Goal: Complete application form: Complete application form

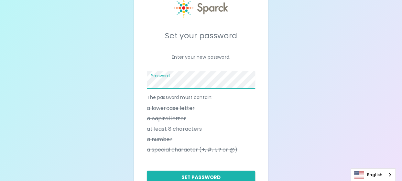
scroll to position [65, 0]
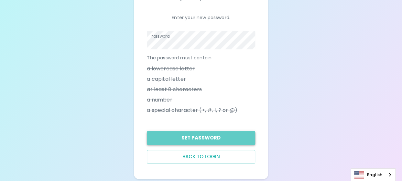
click at [212, 136] on button "Set Password" at bounding box center [201, 138] width 108 height 14
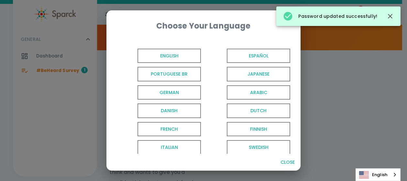
click at [174, 55] on span "English" at bounding box center [169, 56] width 63 height 15
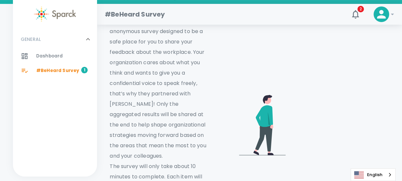
scroll to position [97, 0]
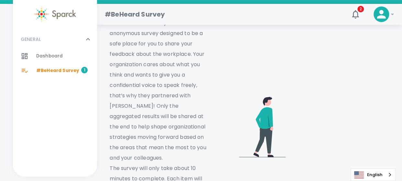
click at [351, 101] on video at bounding box center [340, 125] width 98 height 49
click at [352, 101] on video at bounding box center [340, 125] width 98 height 49
click at [350, 102] on video at bounding box center [340, 125] width 98 height 49
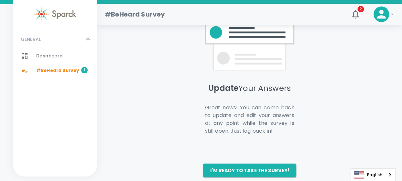
scroll to position [569, 0]
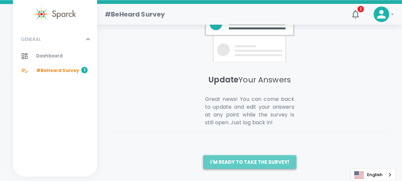
click at [262, 159] on button "I'm ready to take the survey!" at bounding box center [249, 162] width 93 height 14
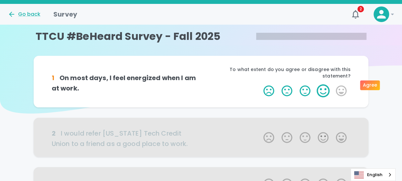
click at [322, 85] on label "4 Stars" at bounding box center [323, 90] width 18 height 13
click at [260, 84] on input "4 Stars" at bounding box center [260, 84] width 0 height 0
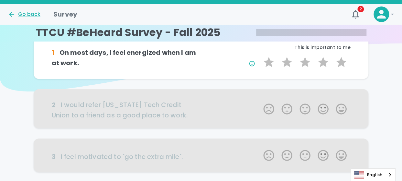
scroll to position [32, 0]
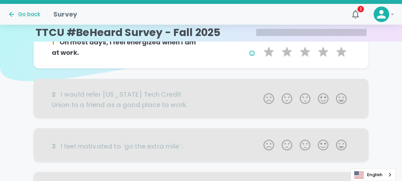
click at [306, 98] on div at bounding box center [201, 98] width 335 height 39
click at [308, 98] on div at bounding box center [201, 98] width 335 height 39
click at [260, 98] on div at bounding box center [201, 98] width 335 height 39
click at [304, 98] on div at bounding box center [201, 98] width 335 height 39
click at [248, 107] on div at bounding box center [201, 98] width 335 height 39
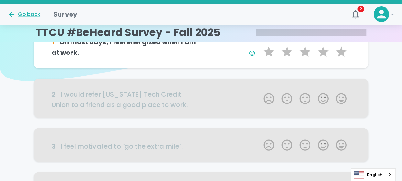
scroll to position [0, 0]
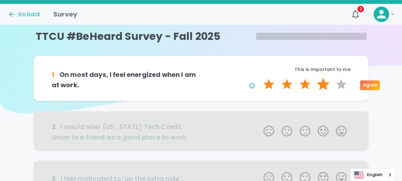
click at [323, 81] on label "4 Stars" at bounding box center [323, 84] width 18 height 13
click at [260, 78] on input "4 Stars" at bounding box center [260, 77] width 0 height 0
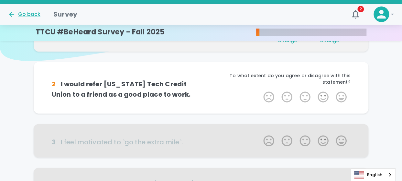
scroll to position [57, 0]
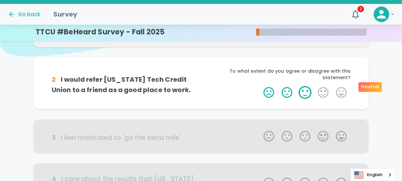
click at [306, 86] on label "3 Stars" at bounding box center [305, 92] width 18 height 13
click at [260, 85] on input "3 Stars" at bounding box center [260, 85] width 0 height 0
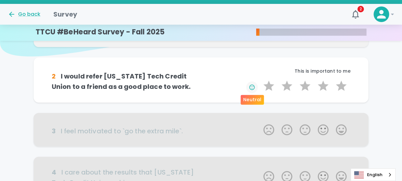
click at [255, 87] on icon "button" at bounding box center [252, 87] width 6 height 6
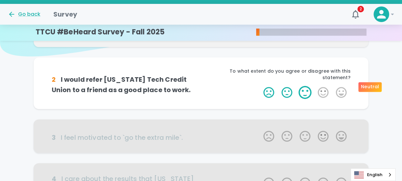
click at [304, 88] on label "3 Stars" at bounding box center [305, 92] width 18 height 13
click at [260, 86] on input "3 Stars" at bounding box center [260, 85] width 0 height 0
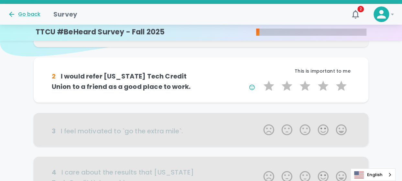
click at [225, 85] on div "1 Star 2 Stars 3 Stars 4 Stars 5 Stars Empty" at bounding box center [276, 86] width 150 height 15
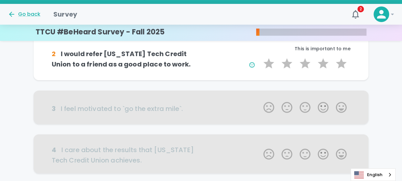
scroll to position [89, 0]
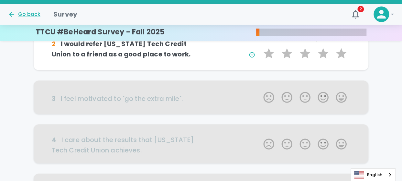
click at [312, 97] on div at bounding box center [201, 96] width 335 height 33
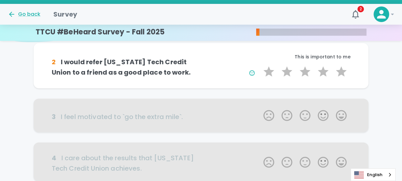
scroll to position [57, 0]
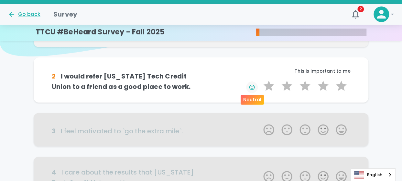
click at [254, 84] on icon "button" at bounding box center [252, 87] width 6 height 6
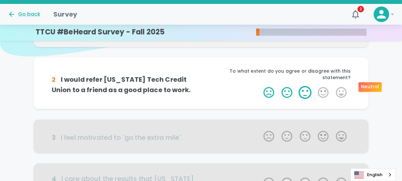
click at [306, 86] on label "3 Stars" at bounding box center [305, 92] width 18 height 13
click at [260, 86] on input "3 Stars" at bounding box center [260, 85] width 0 height 0
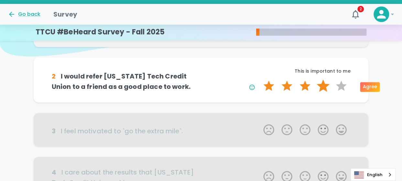
click at [325, 85] on label "4 Stars" at bounding box center [323, 85] width 18 height 13
click at [260, 79] on input "4 Stars" at bounding box center [260, 79] width 0 height 0
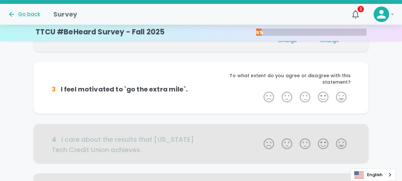
scroll to position [114, 0]
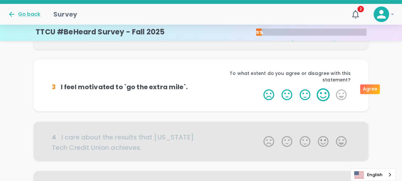
click at [322, 88] on label "4 Stars" at bounding box center [323, 94] width 18 height 13
click at [260, 88] on input "4 Stars" at bounding box center [260, 88] width 0 height 0
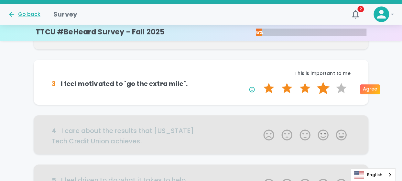
click at [323, 87] on label "4 Stars" at bounding box center [323, 88] width 18 height 13
click at [260, 82] on input "4 Stars" at bounding box center [260, 81] width 0 height 0
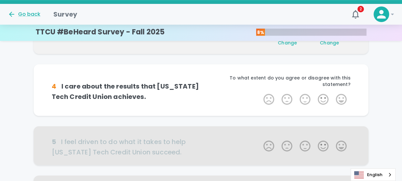
scroll to position [171, 0]
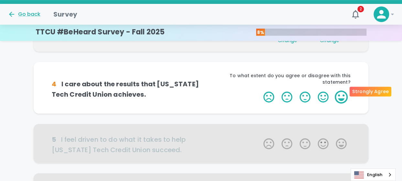
click at [342, 90] on label "5 Stars" at bounding box center [342, 96] width 18 height 13
click at [260, 90] on input "5 Stars" at bounding box center [260, 90] width 0 height 0
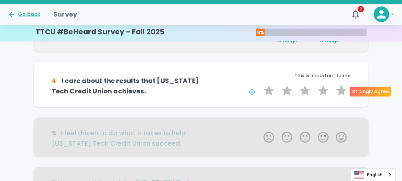
click at [342, 88] on label "5 Stars" at bounding box center [342, 90] width 18 height 13
click at [260, 84] on input "5 Stars" at bounding box center [260, 84] width 0 height 0
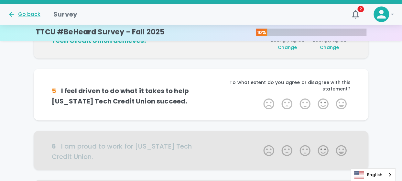
scroll to position [228, 0]
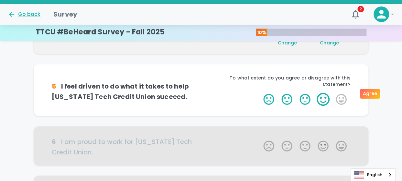
click at [326, 93] on label "4 Stars" at bounding box center [323, 99] width 18 height 13
click at [260, 92] on input "4 Stars" at bounding box center [260, 92] width 0 height 0
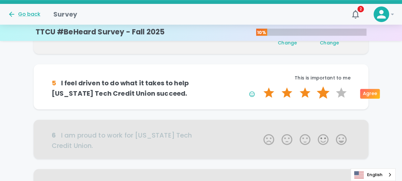
click at [325, 91] on label "4 Stars" at bounding box center [323, 92] width 18 height 13
click at [260, 86] on input "4 Stars" at bounding box center [260, 86] width 0 height 0
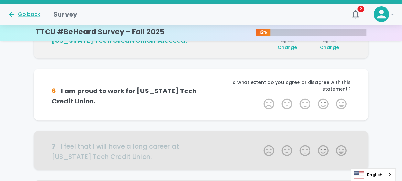
scroll to position [285, 0]
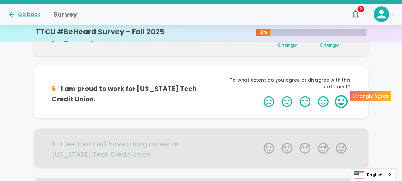
click at [341, 95] on label "5 Stars" at bounding box center [342, 101] width 18 height 13
click at [260, 95] on input "5 Stars" at bounding box center [260, 95] width 0 height 0
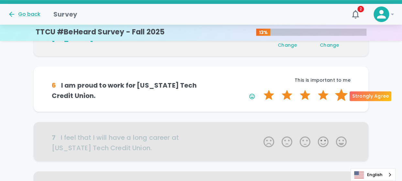
click at [341, 92] on label "5 Stars" at bounding box center [342, 94] width 18 height 13
click at [260, 88] on input "5 Stars" at bounding box center [260, 88] width 0 height 0
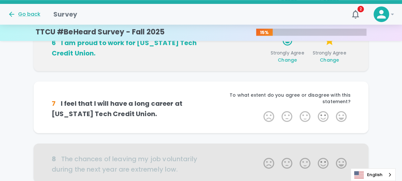
scroll to position [342, 0]
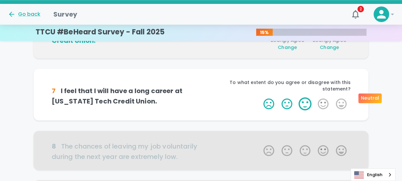
click at [310, 97] on label "3 Stars" at bounding box center [305, 103] width 18 height 13
click at [260, 97] on input "3 Stars" at bounding box center [260, 97] width 0 height 0
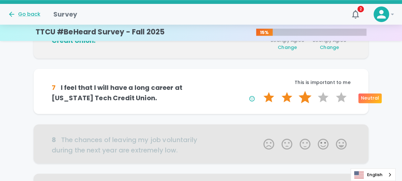
click at [310, 94] on label "3 Stars" at bounding box center [305, 97] width 18 height 13
click at [260, 91] on input "3 Stars" at bounding box center [260, 90] width 0 height 0
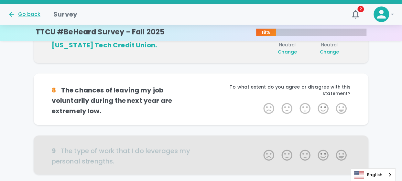
scroll to position [399, 0]
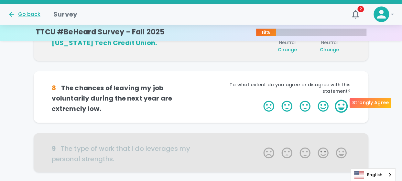
click at [342, 99] on label "5 Stars" at bounding box center [342, 105] width 18 height 13
click at [260, 99] on input "5 Stars" at bounding box center [260, 99] width 0 height 0
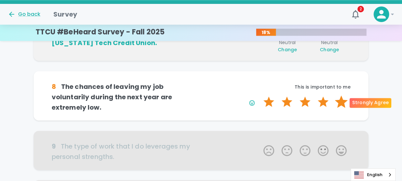
click at [343, 101] on label "5 Stars" at bounding box center [342, 101] width 18 height 13
click at [260, 95] on input "5 Stars" at bounding box center [260, 95] width 0 height 0
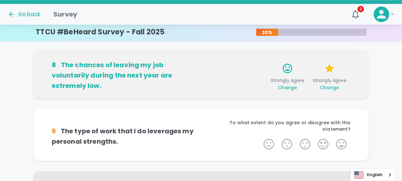
scroll to position [456, 0]
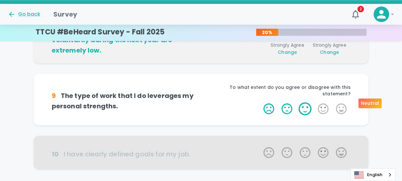
click at [308, 102] on label "3 Stars" at bounding box center [305, 108] width 18 height 13
click at [260, 102] on input "3 Stars" at bounding box center [260, 102] width 0 height 0
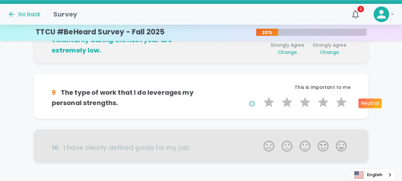
click at [308, 101] on label "3 Stars" at bounding box center [305, 102] width 18 height 13
click at [260, 96] on input "3 Stars" at bounding box center [260, 95] width 0 height 0
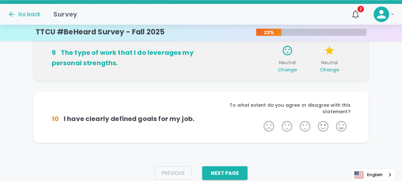
scroll to position [500, 0]
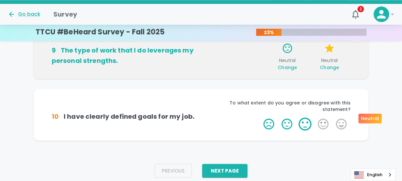
click at [310, 117] on label "3 Stars" at bounding box center [305, 123] width 18 height 13
click at [260, 117] on input "3 Stars" at bounding box center [260, 117] width 0 height 0
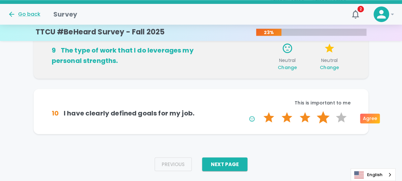
click at [322, 114] on label "4 Stars" at bounding box center [323, 117] width 18 height 13
click at [260, 111] on input "4 Stars" at bounding box center [260, 110] width 0 height 0
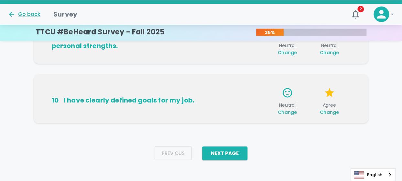
scroll to position [516, 0]
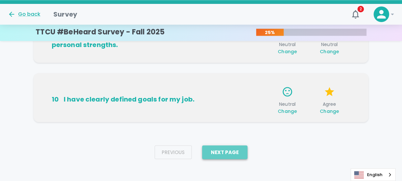
click at [237, 149] on button "Next Page" at bounding box center [224, 152] width 45 height 14
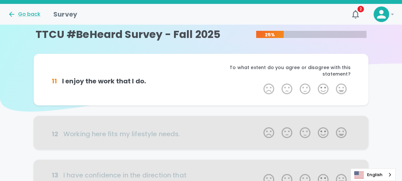
scroll to position [0, 0]
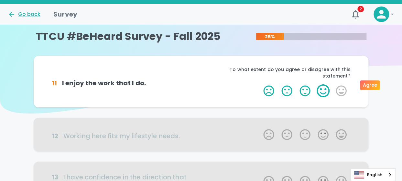
click at [323, 84] on label "4 Stars" at bounding box center [323, 90] width 18 height 13
click at [260, 84] on input "4 Stars" at bounding box center [260, 84] width 0 height 0
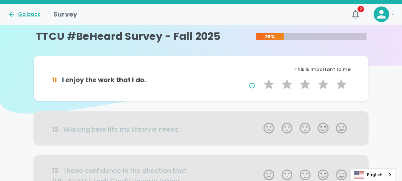
click at [306, 127] on div at bounding box center [201, 127] width 335 height 33
click at [324, 84] on label "4 Stars" at bounding box center [323, 84] width 18 height 13
click at [260, 78] on input "4 Stars" at bounding box center [260, 77] width 0 height 0
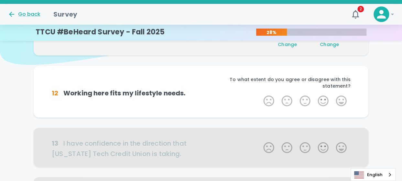
scroll to position [57, 0]
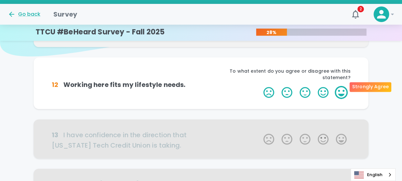
click at [343, 86] on label "5 Stars" at bounding box center [342, 92] width 18 height 13
click at [260, 85] on input "5 Stars" at bounding box center [260, 85] width 0 height 0
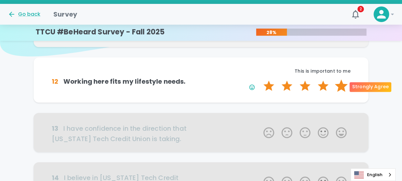
click at [343, 83] on label "5 Stars" at bounding box center [342, 85] width 18 height 13
click at [260, 79] on input "5 Stars" at bounding box center [260, 79] width 0 height 0
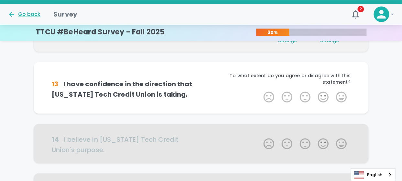
scroll to position [114, 0]
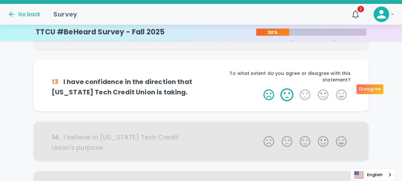
click at [289, 88] on label "2 Stars" at bounding box center [287, 94] width 18 height 13
click at [260, 88] on input "2 Stars" at bounding box center [260, 88] width 0 height 0
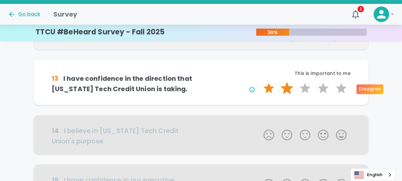
click at [289, 86] on label "2 Stars" at bounding box center [287, 88] width 18 height 13
click at [260, 82] on input "2 Stars" at bounding box center [260, 81] width 0 height 0
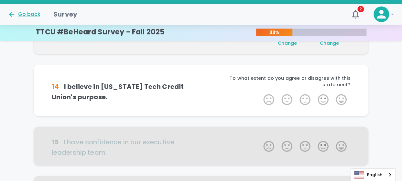
scroll to position [171, 0]
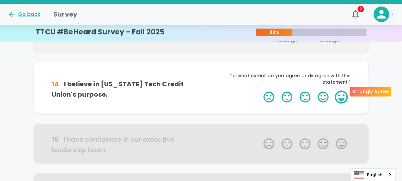
click at [344, 90] on label "5 Stars" at bounding box center [342, 96] width 18 height 13
click at [260, 90] on input "5 Stars" at bounding box center [260, 90] width 0 height 0
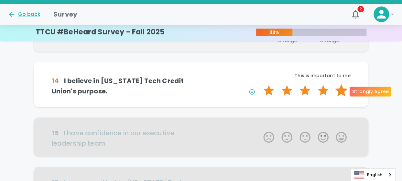
click at [342, 87] on label "5 Stars" at bounding box center [342, 90] width 18 height 13
click at [260, 84] on input "5 Stars" at bounding box center [260, 84] width 0 height 0
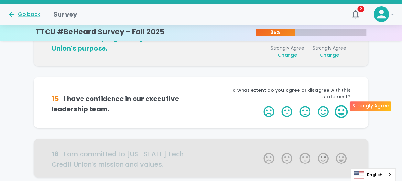
scroll to position [228, 0]
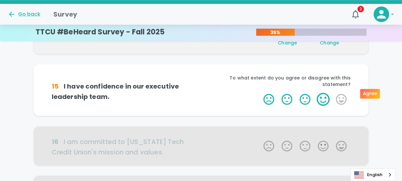
click at [324, 93] on label "4 Stars" at bounding box center [323, 99] width 18 height 13
click at [260, 92] on input "4 Stars" at bounding box center [260, 92] width 0 height 0
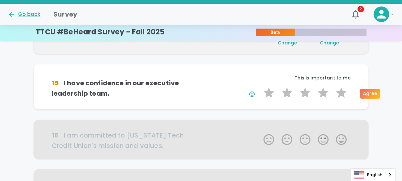
click at [324, 92] on label "4 Stars" at bounding box center [323, 92] width 18 height 13
click at [260, 86] on input "4 Stars" at bounding box center [260, 86] width 0 height 0
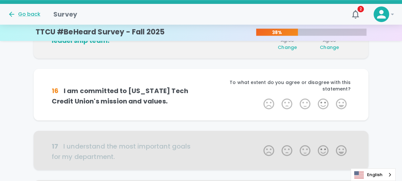
scroll to position [285, 0]
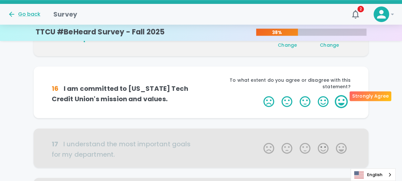
click at [340, 95] on label "5 Stars" at bounding box center [342, 101] width 18 height 13
click at [260, 95] on input "5 Stars" at bounding box center [260, 95] width 0 height 0
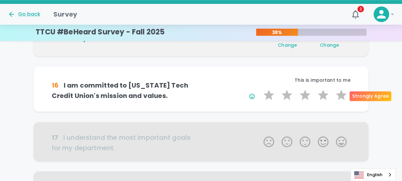
click at [340, 92] on label "5 Stars" at bounding box center [342, 94] width 18 height 13
click at [260, 88] on input "5 Stars" at bounding box center [260, 88] width 0 height 0
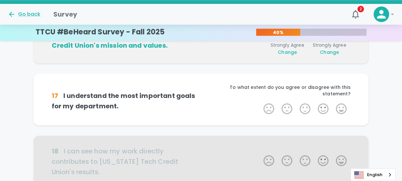
scroll to position [342, 0]
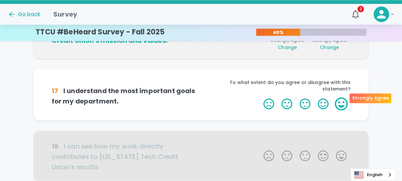
click at [340, 97] on label "5 Stars" at bounding box center [342, 103] width 18 height 13
click at [260, 97] on input "5 Stars" at bounding box center [260, 97] width 0 height 0
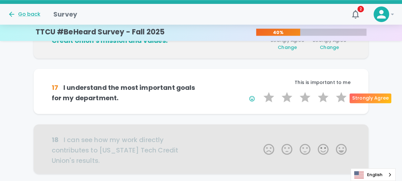
click at [340, 94] on label "5 Stars" at bounding box center [342, 97] width 18 height 13
click at [260, 91] on input "5 Stars" at bounding box center [260, 90] width 0 height 0
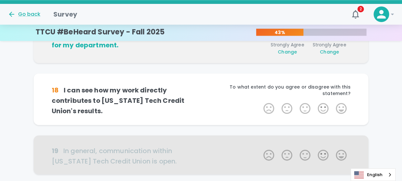
scroll to position [399, 0]
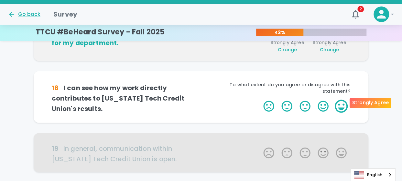
click at [339, 99] on label "5 Stars" at bounding box center [342, 105] width 18 height 13
click at [260, 99] on input "5 Stars" at bounding box center [260, 99] width 0 height 0
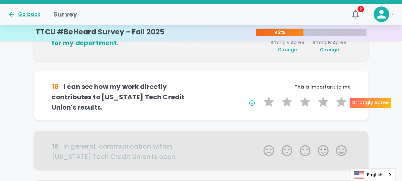
click at [339, 98] on label "5 Stars" at bounding box center [342, 101] width 18 height 13
click at [260, 95] on input "5 Stars" at bounding box center [260, 95] width 0 height 0
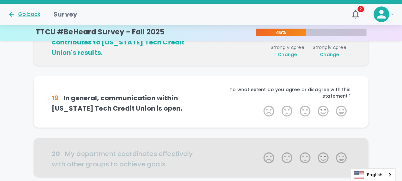
scroll to position [456, 0]
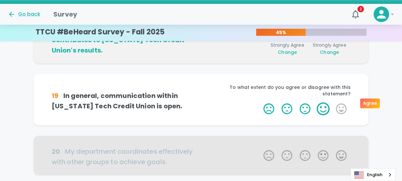
click at [322, 102] on label "4 Stars" at bounding box center [323, 108] width 18 height 13
click at [260, 102] on input "4 Stars" at bounding box center [260, 102] width 0 height 0
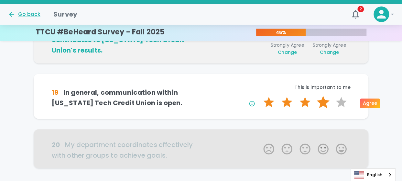
click at [323, 99] on label "4 Stars" at bounding box center [323, 102] width 18 height 13
click at [260, 96] on input "4 Stars" at bounding box center [260, 95] width 0 height 0
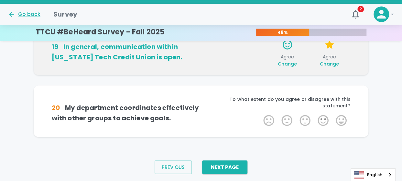
scroll to position [506, 0]
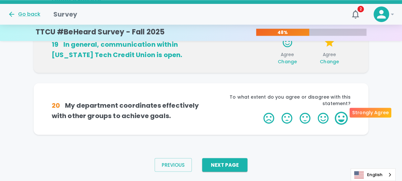
click at [342, 111] on label "5 Stars" at bounding box center [342, 117] width 18 height 13
click at [260, 111] on input "5 Stars" at bounding box center [260, 111] width 0 height 0
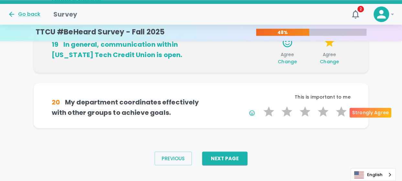
click at [342, 108] on label "5 Stars" at bounding box center [342, 111] width 18 height 13
click at [260, 105] on input "5 Stars" at bounding box center [260, 105] width 0 height 0
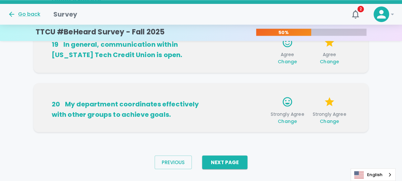
scroll to position [516, 0]
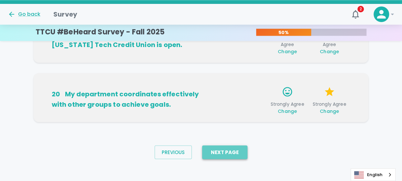
click at [234, 149] on button "Next Page" at bounding box center [224, 152] width 45 height 14
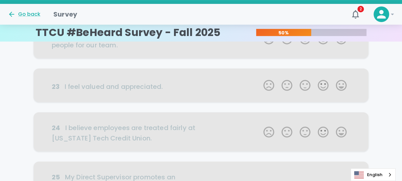
scroll to position [0, 0]
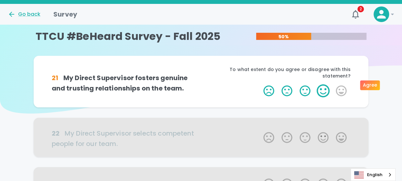
click at [325, 84] on label "4 Stars" at bounding box center [323, 90] width 18 height 13
click at [260, 84] on input "4 Stars" at bounding box center [260, 84] width 0 height 0
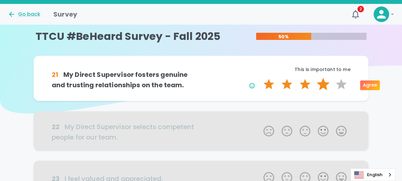
click at [325, 83] on label "4 Stars" at bounding box center [323, 84] width 18 height 13
click at [260, 78] on input "4 Stars" at bounding box center [260, 77] width 0 height 0
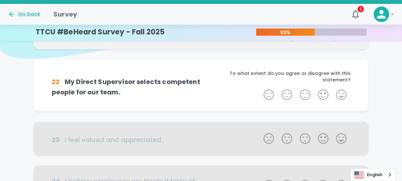
scroll to position [57, 0]
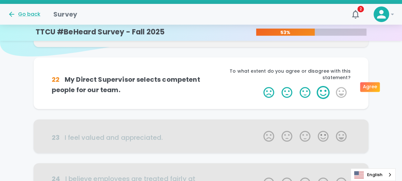
click at [321, 86] on label "4 Stars" at bounding box center [323, 92] width 18 height 13
click at [260, 85] on input "4 Stars" at bounding box center [260, 85] width 0 height 0
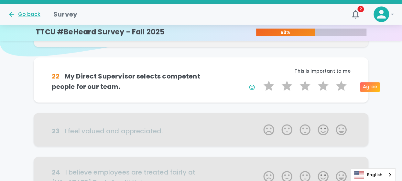
click at [321, 83] on label "4 Stars" at bounding box center [323, 85] width 18 height 13
click at [260, 79] on input "4 Stars" at bounding box center [260, 79] width 0 height 0
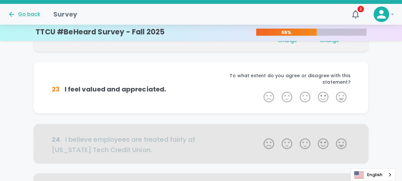
scroll to position [114, 0]
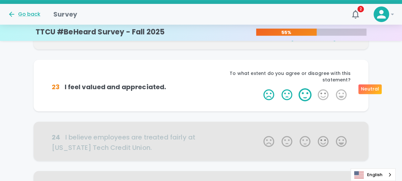
click at [311, 88] on label "3 Stars" at bounding box center [305, 94] width 18 height 13
click at [260, 88] on input "3 Stars" at bounding box center [260, 88] width 0 height 0
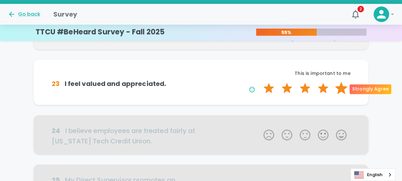
click at [342, 85] on label "5 Stars" at bounding box center [342, 88] width 18 height 13
click at [260, 82] on input "5 Stars" at bounding box center [260, 81] width 0 height 0
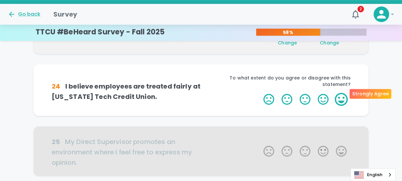
scroll to position [171, 0]
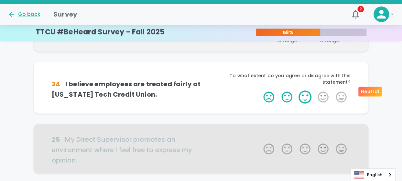
click at [307, 90] on label "3 Stars" at bounding box center [305, 96] width 18 height 13
click at [260, 90] on input "3 Stars" at bounding box center [260, 90] width 0 height 0
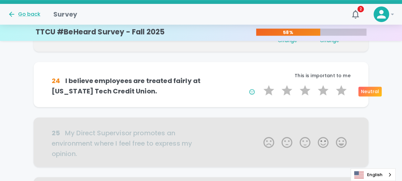
click at [307, 89] on label "3 Stars" at bounding box center [305, 90] width 18 height 13
click at [260, 84] on input "3 Stars" at bounding box center [260, 84] width 0 height 0
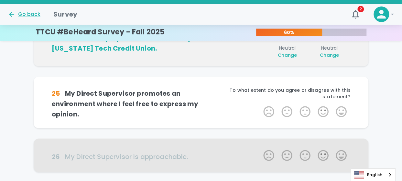
scroll to position [228, 0]
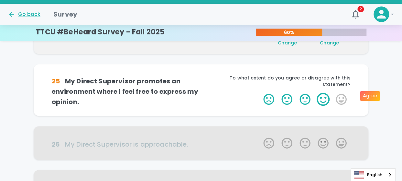
click at [323, 93] on label "4 Stars" at bounding box center [323, 99] width 18 height 13
click at [260, 92] on input "4 Stars" at bounding box center [260, 92] width 0 height 0
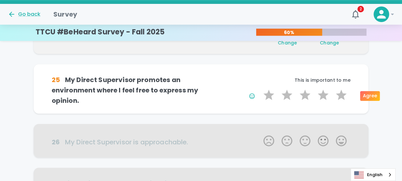
click at [323, 92] on label "4 Stars" at bounding box center [323, 94] width 18 height 13
click at [260, 88] on input "4 Stars" at bounding box center [260, 88] width 0 height 0
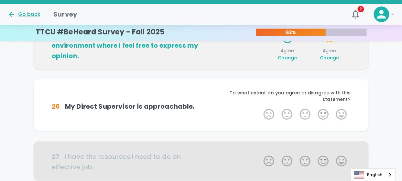
scroll to position [285, 0]
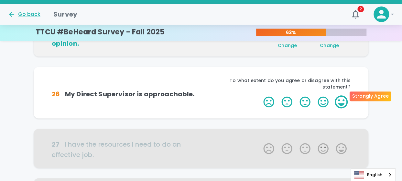
click at [341, 95] on label "5 Stars" at bounding box center [342, 101] width 18 height 13
click at [260, 95] on input "5 Stars" at bounding box center [260, 95] width 0 height 0
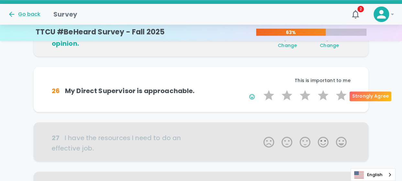
click at [341, 92] on label "5 Stars" at bounding box center [342, 95] width 18 height 13
click at [260, 89] on input "5 Stars" at bounding box center [260, 88] width 0 height 0
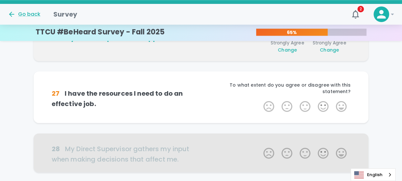
scroll to position [342, 0]
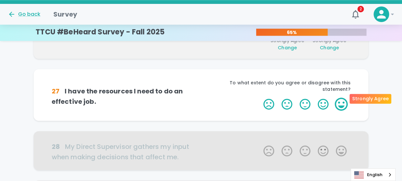
click at [339, 97] on label "5 Stars" at bounding box center [342, 103] width 18 height 13
click at [260, 97] on input "5 Stars" at bounding box center [260, 97] width 0 height 0
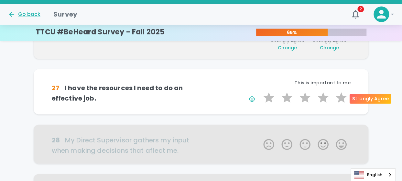
click at [339, 96] on label "5 Stars" at bounding box center [342, 97] width 18 height 13
click at [260, 91] on input "5 Stars" at bounding box center [260, 91] width 0 height 0
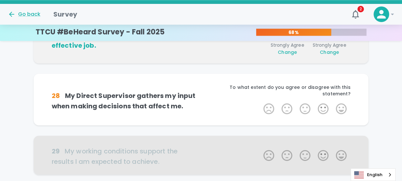
scroll to position [399, 0]
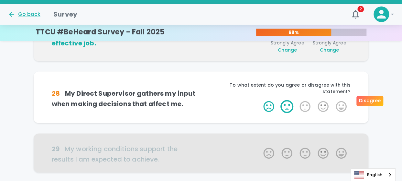
click at [290, 100] on label "2 Stars" at bounding box center [287, 106] width 18 height 13
click at [260, 99] on input "2 Stars" at bounding box center [260, 99] width 0 height 0
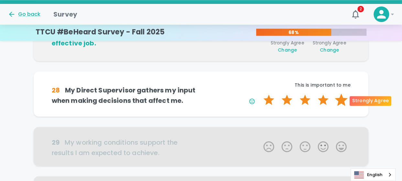
click at [341, 99] on label "5 Stars" at bounding box center [342, 99] width 18 height 13
click at [260, 93] on input "5 Stars" at bounding box center [260, 93] width 0 height 0
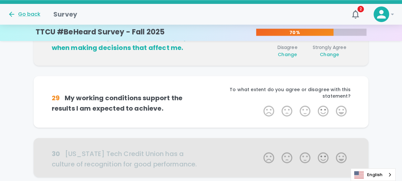
scroll to position [456, 0]
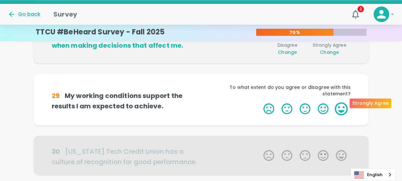
click at [340, 102] on label "5 Stars" at bounding box center [342, 108] width 18 height 13
click at [260, 102] on input "5 Stars" at bounding box center [260, 102] width 0 height 0
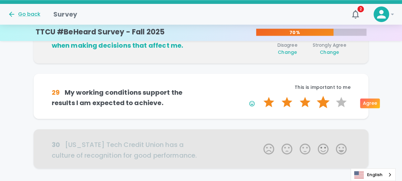
click at [323, 99] on label "4 Stars" at bounding box center [323, 102] width 18 height 13
click at [260, 96] on input "4 Stars" at bounding box center [260, 95] width 0 height 0
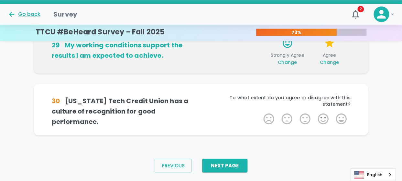
scroll to position [506, 0]
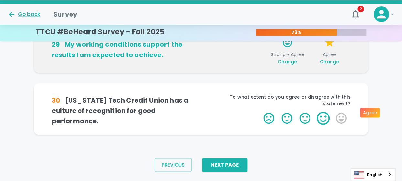
click at [325, 111] on label "4 Stars" at bounding box center [323, 117] width 18 height 13
click at [260, 111] on input "4 Stars" at bounding box center [260, 111] width 0 height 0
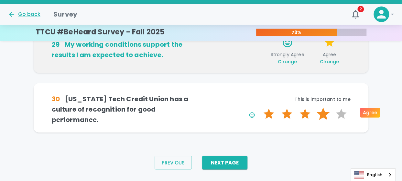
click at [324, 108] on label "4 Stars" at bounding box center [323, 113] width 18 height 13
click at [260, 107] on input "4 Stars" at bounding box center [260, 107] width 0 height 0
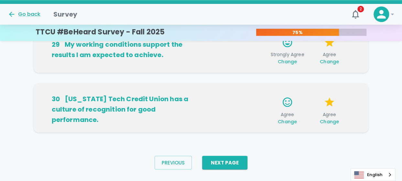
scroll to position [516, 0]
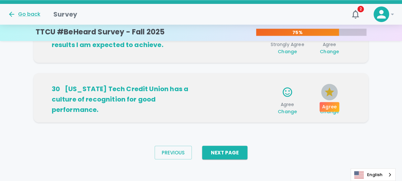
click at [329, 96] on icon "button" at bounding box center [329, 91] width 11 height 11
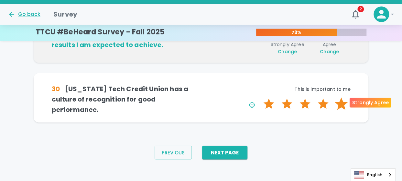
click at [341, 99] on label "5 Stars" at bounding box center [342, 103] width 18 height 13
click at [260, 97] on input "5 Stars" at bounding box center [260, 97] width 0 height 0
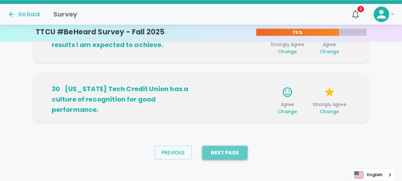
click at [232, 150] on button "Next Page" at bounding box center [224, 152] width 45 height 14
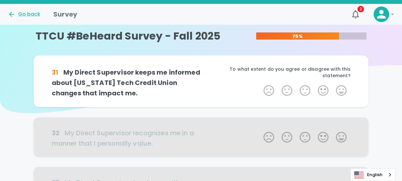
scroll to position [0, 0]
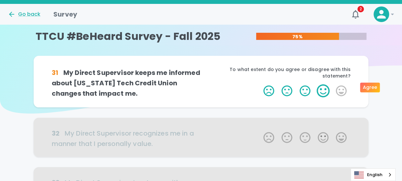
click at [325, 84] on label "4 Stars" at bounding box center [323, 90] width 18 height 13
click at [260, 84] on input "4 Stars" at bounding box center [260, 84] width 0 height 0
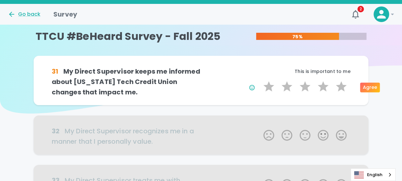
click at [325, 84] on label "4 Stars" at bounding box center [323, 86] width 18 height 13
click at [260, 80] on input "4 Stars" at bounding box center [260, 80] width 0 height 0
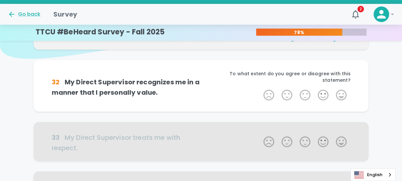
scroll to position [57, 0]
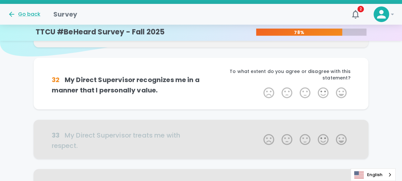
click at [325, 86] on label "4 Stars" at bounding box center [323, 92] width 18 height 13
click at [260, 86] on input "4 Stars" at bounding box center [260, 86] width 0 height 0
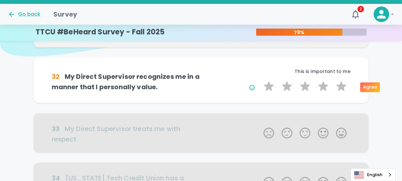
click at [325, 84] on label "4 Stars" at bounding box center [323, 86] width 18 height 13
click at [260, 80] on input "4 Stars" at bounding box center [260, 79] width 0 height 0
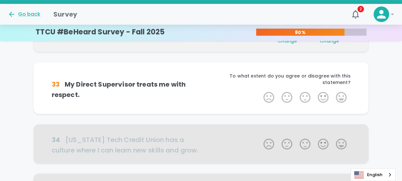
scroll to position [114, 0]
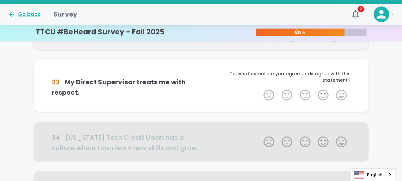
click at [325, 88] on label "4 Stars" at bounding box center [323, 94] width 18 height 13
click at [260, 88] on input "4 Stars" at bounding box center [260, 88] width 0 height 0
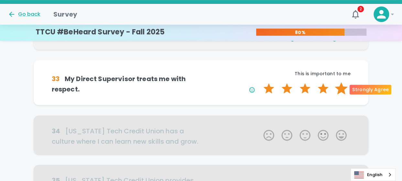
click at [343, 86] on label "5 Stars" at bounding box center [342, 88] width 18 height 13
click at [260, 82] on input "5 Stars" at bounding box center [260, 82] width 0 height 0
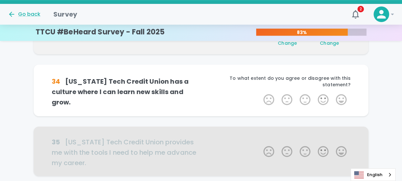
scroll to position [171, 0]
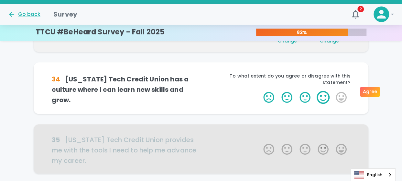
click at [324, 91] on label "4 Stars" at bounding box center [323, 97] width 18 height 13
click at [260, 90] on input "4 Stars" at bounding box center [260, 90] width 0 height 0
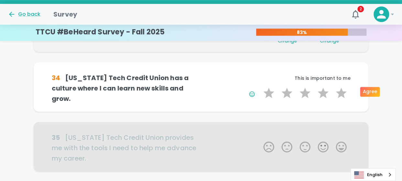
click at [324, 88] on label "4 Stars" at bounding box center [323, 92] width 18 height 13
click at [260, 86] on input "4 Stars" at bounding box center [260, 86] width 0 height 0
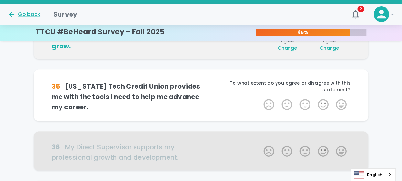
scroll to position [228, 0]
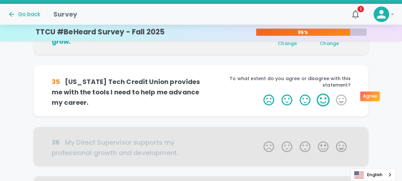
click at [322, 93] on label "4 Stars" at bounding box center [323, 99] width 18 height 13
click at [260, 93] on input "4 Stars" at bounding box center [260, 93] width 0 height 0
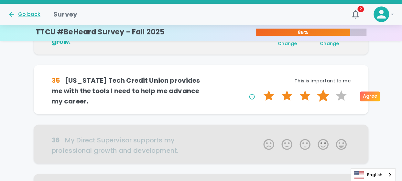
click at [323, 92] on label "4 Stars" at bounding box center [323, 95] width 18 height 13
click at [260, 89] on input "4 Stars" at bounding box center [260, 89] width 0 height 0
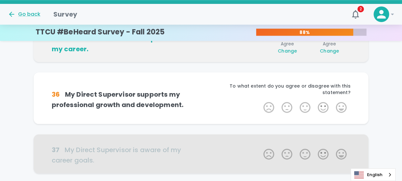
scroll to position [285, 0]
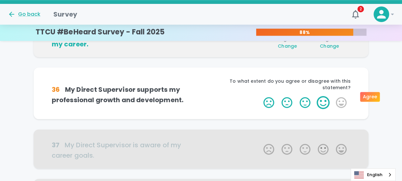
click at [323, 96] on label "4 Stars" at bounding box center [323, 102] width 18 height 13
click at [260, 96] on input "4 Stars" at bounding box center [260, 96] width 0 height 0
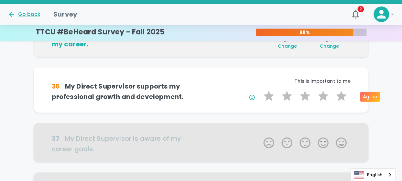
click at [323, 92] on label "4 Stars" at bounding box center [323, 95] width 18 height 13
click at [260, 89] on input "4 Stars" at bounding box center [260, 89] width 0 height 0
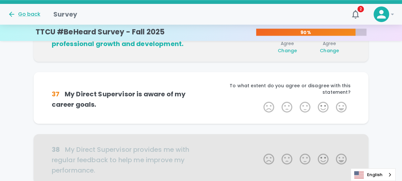
scroll to position [342, 0]
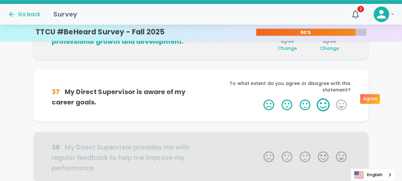
click at [324, 98] on label "4 Stars" at bounding box center [323, 104] width 18 height 13
click at [260, 98] on input "4 Stars" at bounding box center [260, 98] width 0 height 0
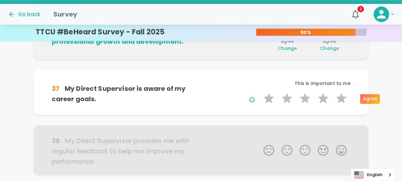
click at [324, 96] on label "4 Stars" at bounding box center [323, 98] width 18 height 13
click at [260, 92] on input "4 Stars" at bounding box center [260, 91] width 0 height 0
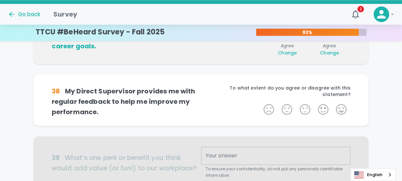
scroll to position [399, 0]
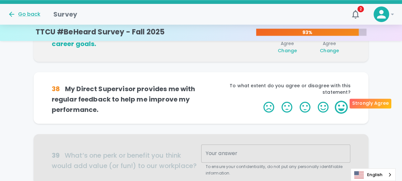
click at [341, 100] on label "5 Stars" at bounding box center [342, 106] width 18 height 13
click at [260, 100] on input "5 Stars" at bounding box center [260, 100] width 0 height 0
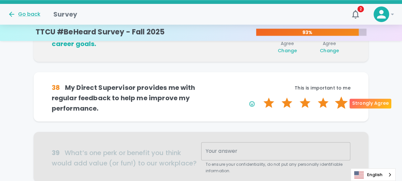
click at [341, 99] on label "5 Stars" at bounding box center [342, 102] width 18 height 13
click at [260, 96] on input "5 Stars" at bounding box center [260, 96] width 0 height 0
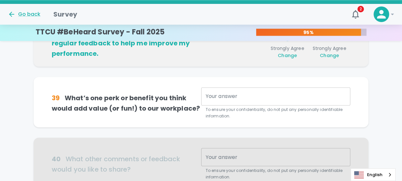
scroll to position [456, 0]
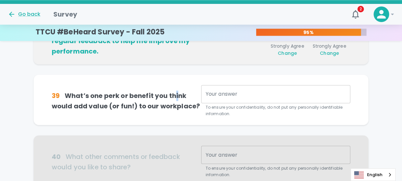
drag, startPoint x: 329, startPoint y: 100, endPoint x: 178, endPoint y: 81, distance: 152.1
click at [178, 81] on div "39 What’s one perk or benefit you think would add value (or fun!) to our workpl…" at bounding box center [201, 99] width 335 height 50
drag, startPoint x: 178, startPoint y: 81, endPoint x: 231, endPoint y: 79, distance: 52.5
click at [231, 79] on div "39 What’s one perk or benefit you think would add value (or fun!) to our workpl…" at bounding box center [201, 99] width 335 height 50
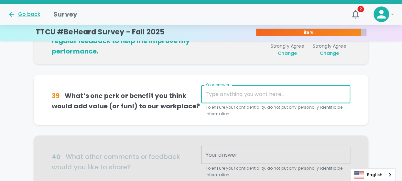
click at [224, 95] on textarea "Your answer" at bounding box center [276, 93] width 141 height 7
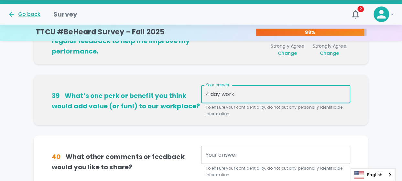
click at [260, 94] on textarea "4 day work" at bounding box center [276, 93] width 141 height 7
drag, startPoint x: 210, startPoint y: 92, endPoint x: 213, endPoint y: 105, distance: 13.8
click at [212, 94] on textarea "4 day work" at bounding box center [276, 93] width 141 height 7
type textarea "4 day work"
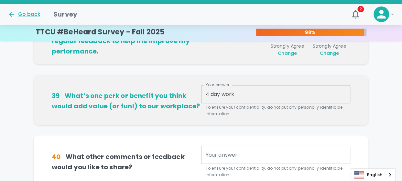
click at [275, 118] on div "39 What’s one perk or benefit you think would add value (or fun!) to our workpl…" at bounding box center [201, 99] width 335 height 50
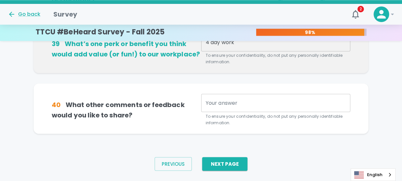
scroll to position [521, 0]
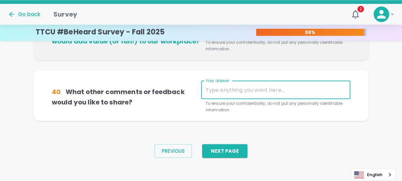
click at [239, 89] on textarea "Your answer" at bounding box center [276, 89] width 141 height 7
click at [228, 89] on textarea "Your answer" at bounding box center [276, 89] width 141 height 7
click at [231, 90] on textarea "Your answer" at bounding box center [276, 89] width 141 height 7
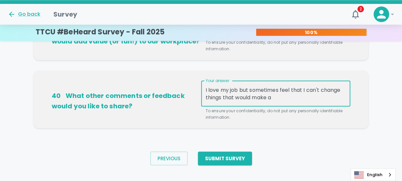
click at [311, 98] on textarea "I love my job but sometimes feel that I can't change things that would make a" at bounding box center [276, 93] width 141 height 15
drag, startPoint x: 303, startPoint y: 98, endPoint x: 314, endPoint y: 95, distance: 11.2
click at [304, 97] on textarea "I love my job but sometimes feel that I can't change things that would make a" at bounding box center [276, 93] width 141 height 15
click at [280, 90] on textarea "I love my job but sometimes feel that I can't change things that would make a d…" at bounding box center [276, 93] width 141 height 15
click at [273, 88] on textarea "I love my job but feel that I can't change things that would make a difference …" at bounding box center [276, 93] width 141 height 15
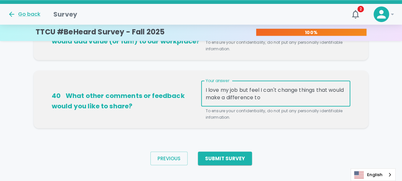
click at [282, 96] on textarea "I love my job but feel I can't change things that would make a difference to" at bounding box center [276, 93] width 141 height 15
type textarea "I love my job but feel I can't change things that would make a difference to st…"
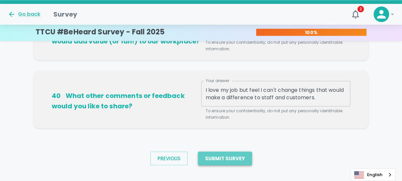
click at [231, 154] on button "Submit Survey" at bounding box center [225, 158] width 54 height 14
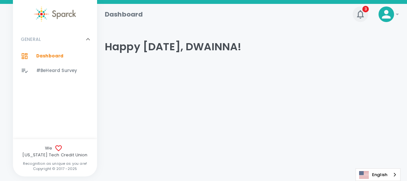
click at [367, 8] on span "3" at bounding box center [366, 9] width 6 height 6
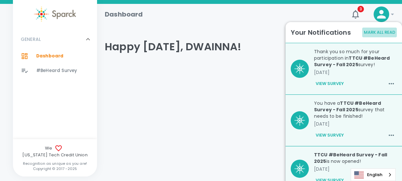
click at [380, 31] on button "Mark All Read" at bounding box center [380, 33] width 35 height 10
